Goal: Information Seeking & Learning: Learn about a topic

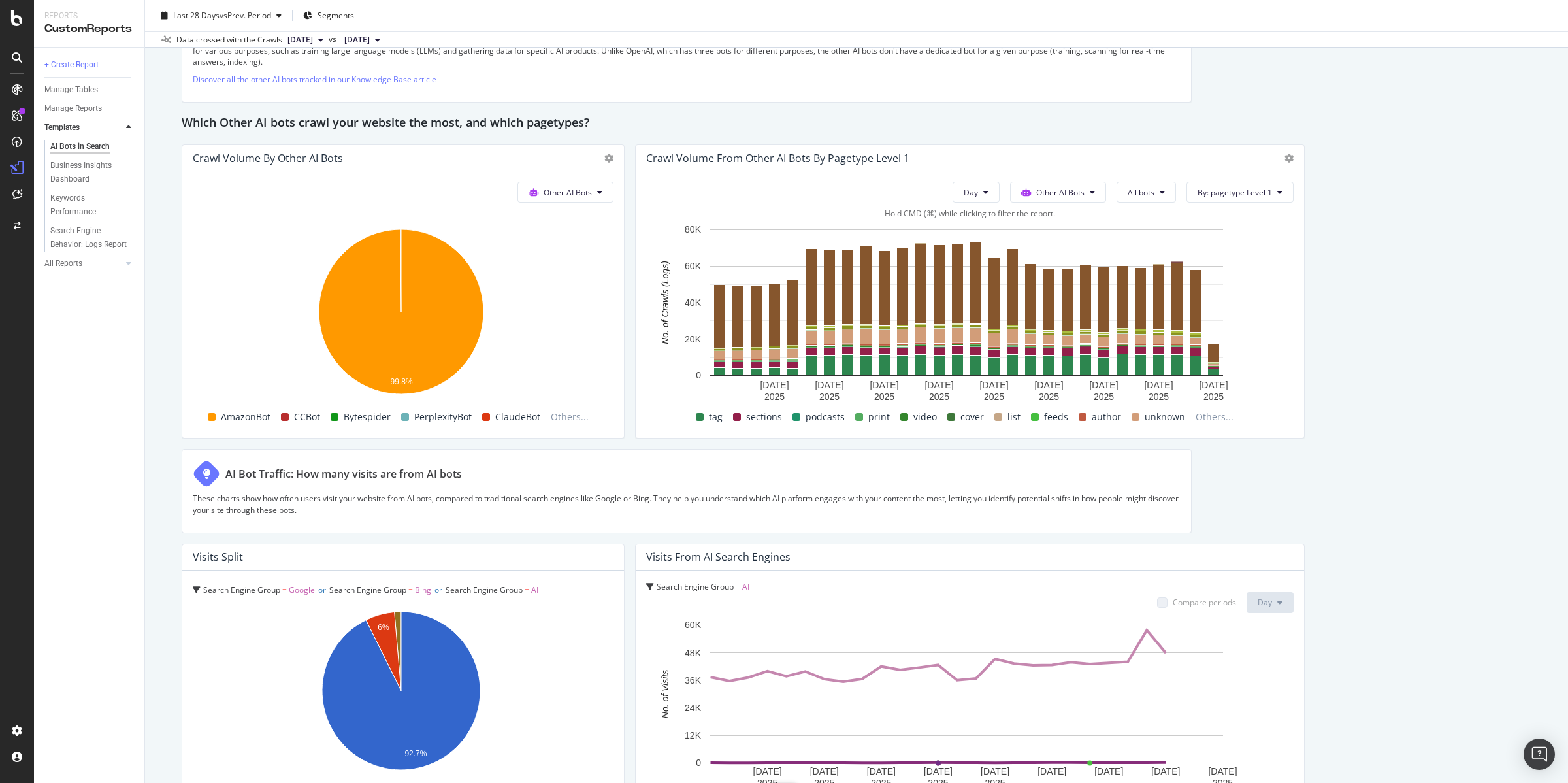
scroll to position [1831, 0]
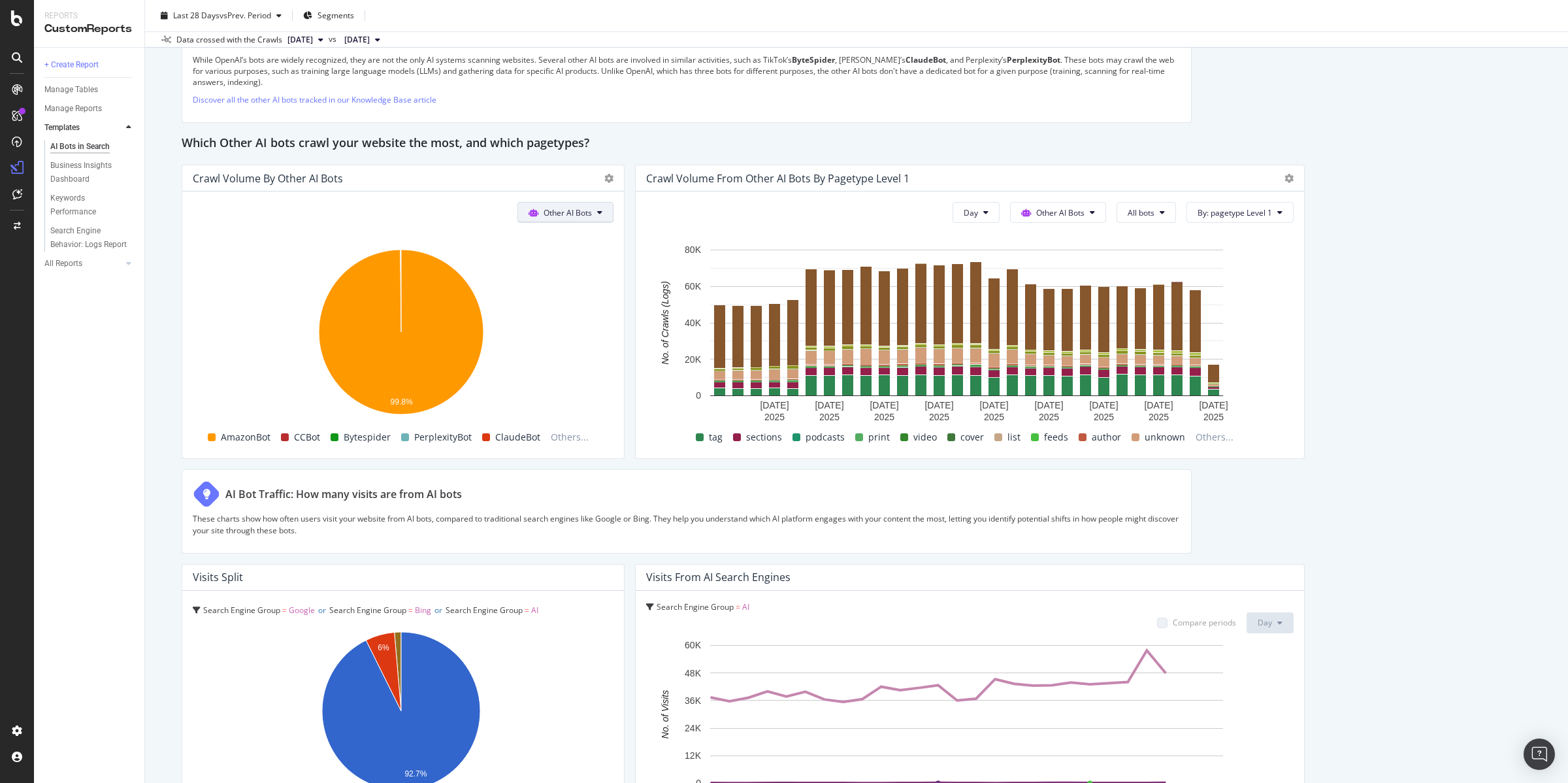
click at [571, 216] on span "Other AI Bots" at bounding box center [568, 212] width 48 height 11
click at [570, 312] on span "Other AI Bots" at bounding box center [570, 312] width 51 height 12
click at [571, 438] on span "Others..." at bounding box center [569, 437] width 48 height 16
click at [442, 438] on span "PerplexityBot" at bounding box center [443, 437] width 58 height 16
drag, startPoint x: 203, startPoint y: 438, endPoint x: 281, endPoint y: 436, distance: 78.0
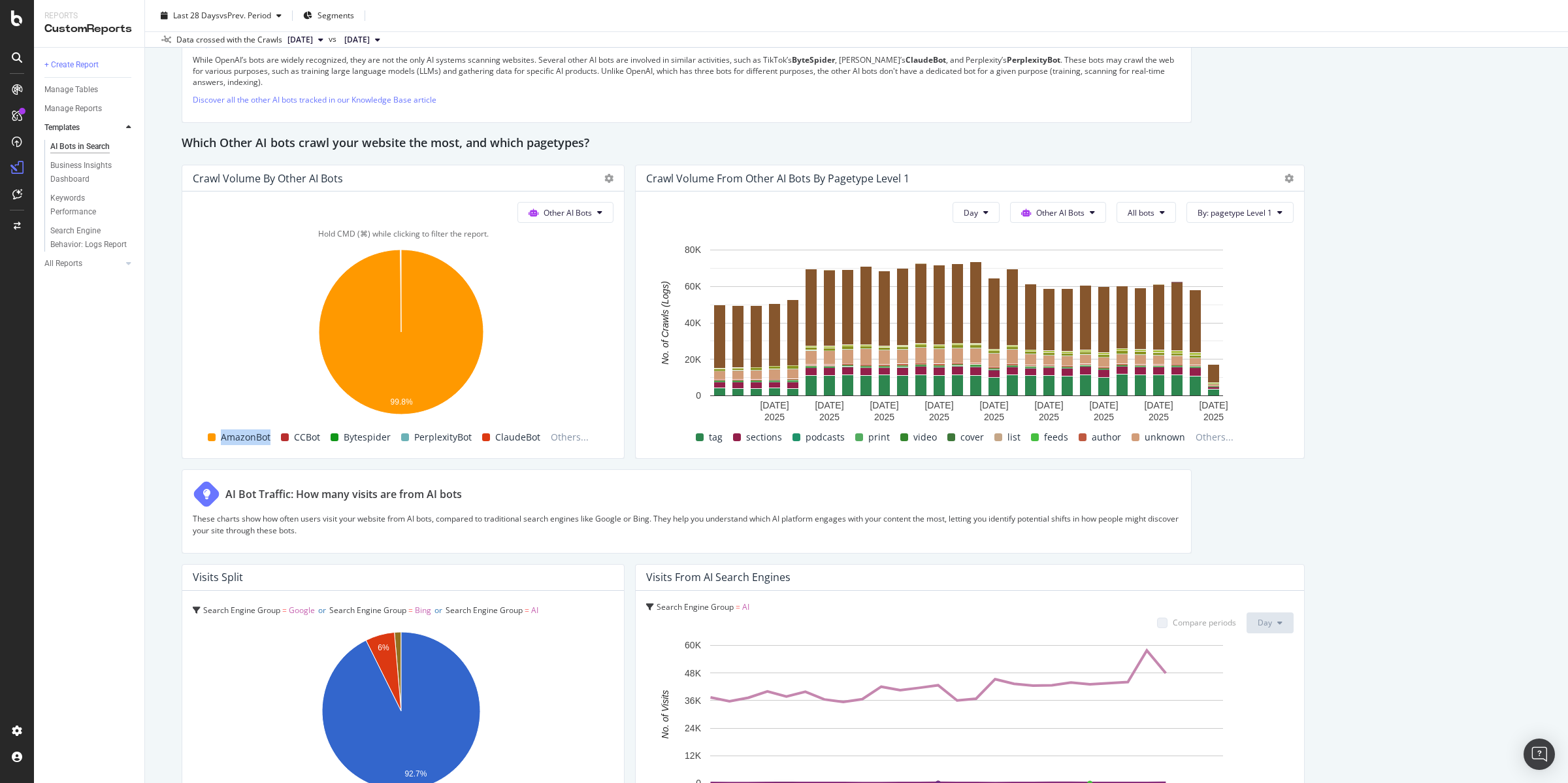
click at [281, 436] on div "AmazonBot CCBot Bytespider PerplexityBot ClaudeBot Others..." at bounding box center [398, 437] width 420 height 22
click at [564, 436] on span "Others..." at bounding box center [569, 437] width 48 height 16
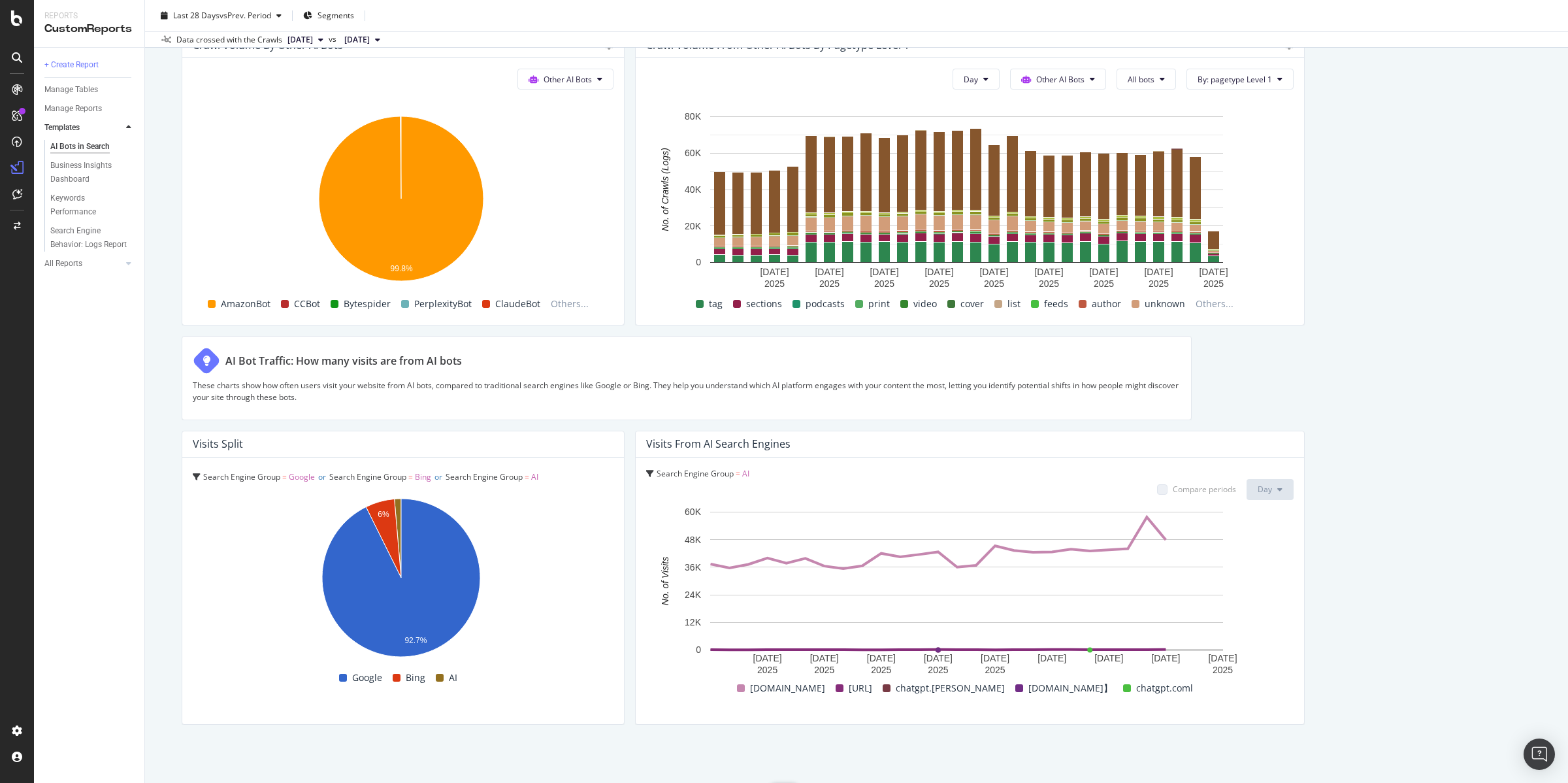
scroll to position [1989, 0]
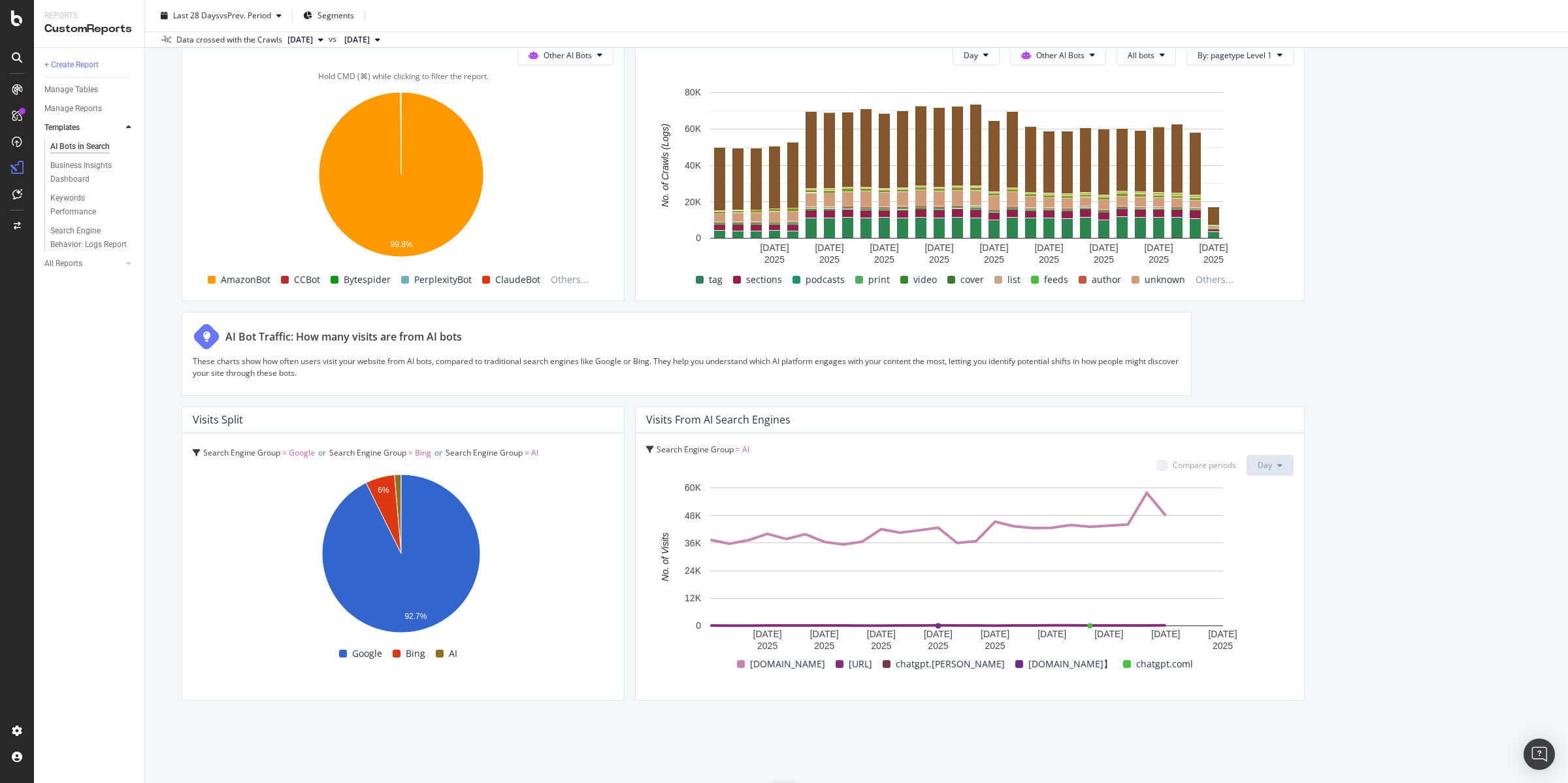
click at [350, 277] on span "Bytespider" at bounding box center [367, 280] width 47 height 16
drag, startPoint x: 342, startPoint y: 280, endPoint x: 387, endPoint y: 284, distance: 45.2
click at [387, 284] on span "Bytespider" at bounding box center [367, 280] width 47 height 16
copy span "Bytespider"
click at [564, 279] on span "Others..." at bounding box center [569, 280] width 48 height 16
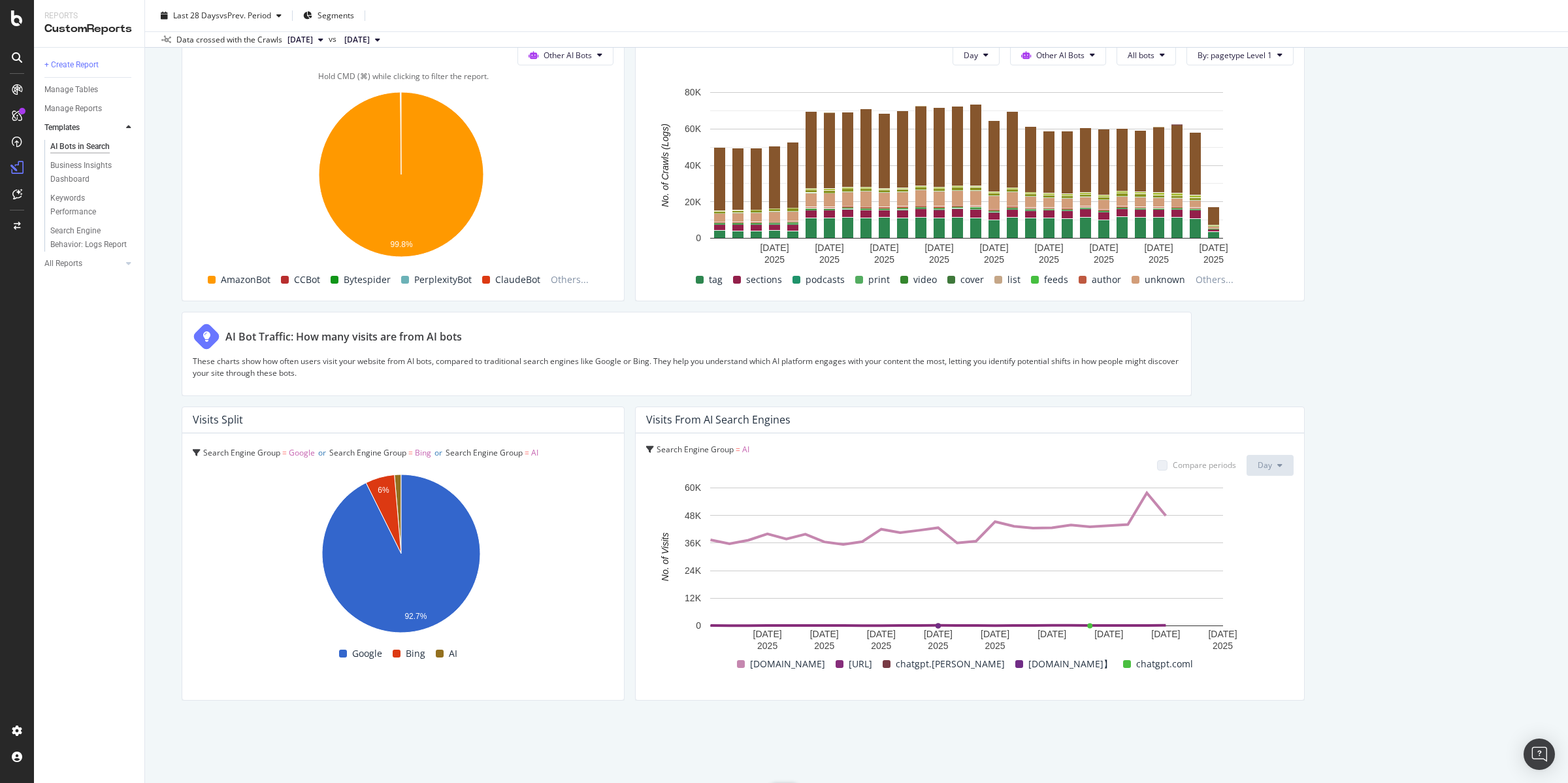
drag, startPoint x: 290, startPoint y: 282, endPoint x: 313, endPoint y: 280, distance: 23.1
click at [313, 280] on div "CCBot" at bounding box center [300, 280] width 50 height 16
click at [515, 313] on div "AI Bot Traffic: How many visits are from AI bots These charts show how often us…" at bounding box center [687, 354] width 1011 height 83
click at [560, 278] on span "Others..." at bounding box center [569, 280] width 48 height 16
click at [564, 284] on span "Others..." at bounding box center [569, 280] width 48 height 16
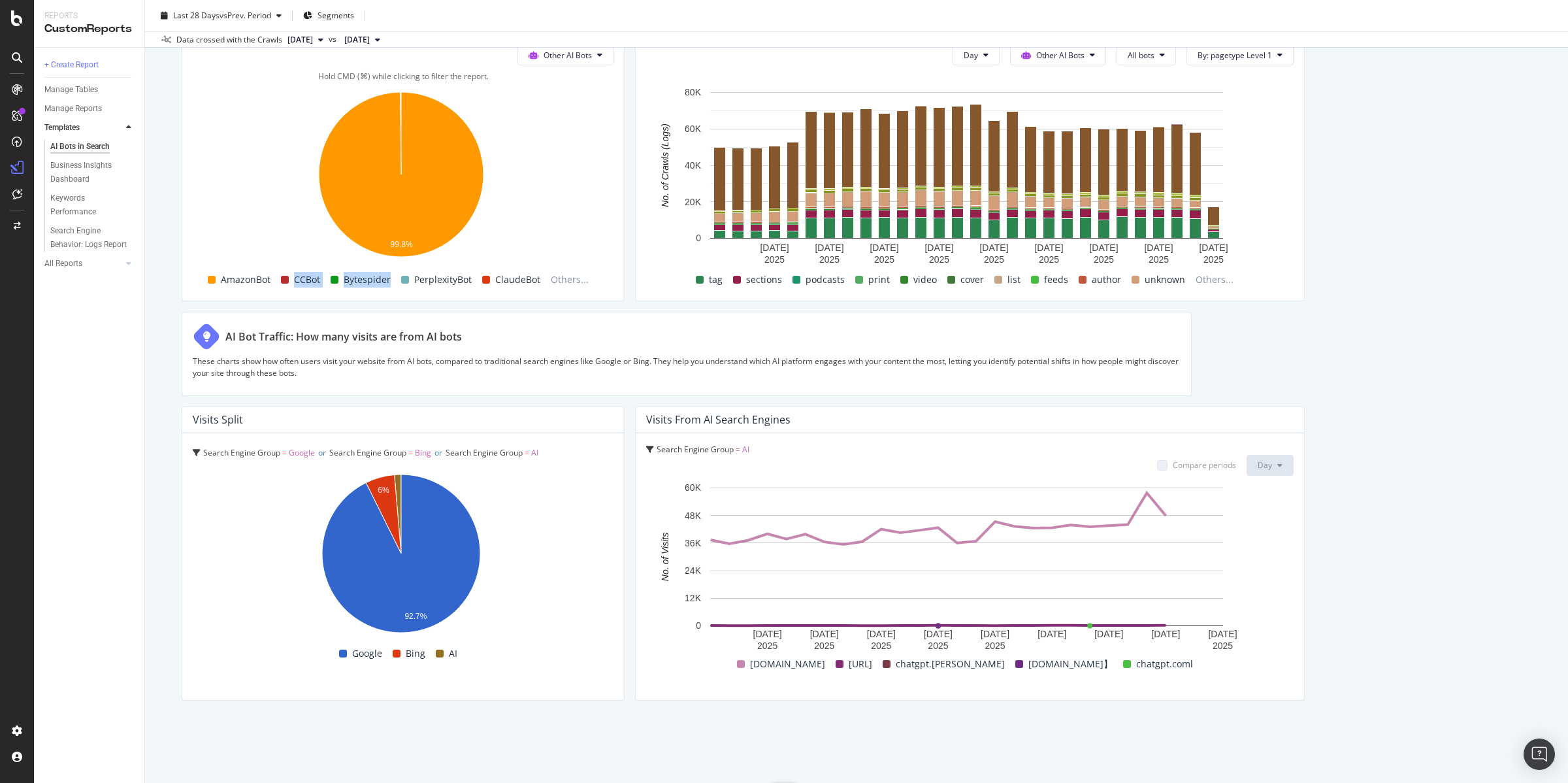
drag, startPoint x: 288, startPoint y: 280, endPoint x: 390, endPoint y: 285, distance: 102.1
click at [391, 285] on div "AmazonBot CCBot Bytespider PerplexityBot ClaudeBot Others..." at bounding box center [398, 280] width 420 height 22
copy div "CCBot Bytespider"
